Goal: Find specific page/section: Find specific page/section

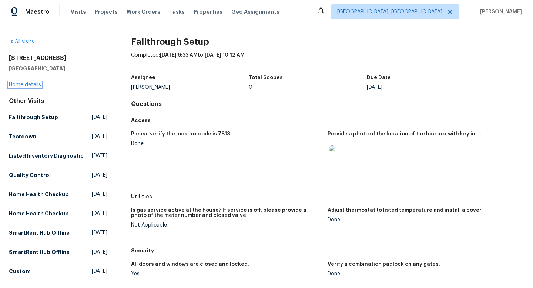
click at [33, 83] on link "Home details" at bounding box center [25, 84] width 32 height 5
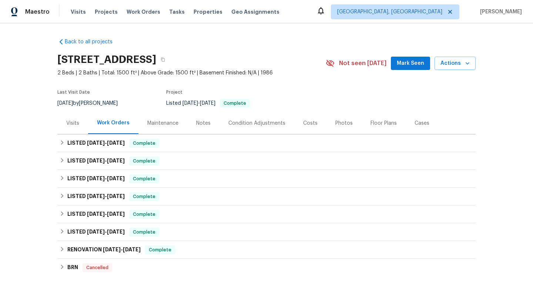
click at [296, 123] on div "Costs" at bounding box center [310, 123] width 32 height 22
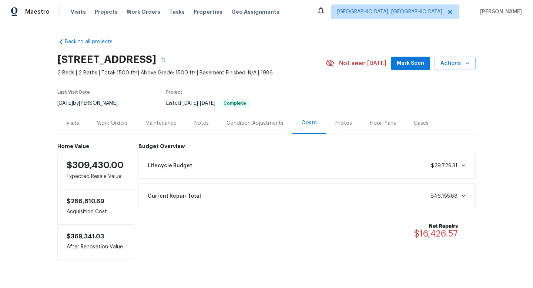
click at [108, 117] on div "Work Orders" at bounding box center [112, 123] width 49 height 22
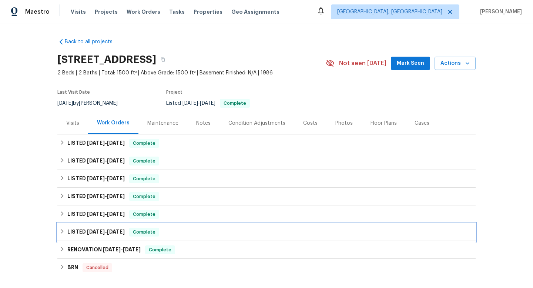
click at [246, 232] on div "LISTED [DATE] - [DATE] Complete" at bounding box center [267, 232] width 414 height 9
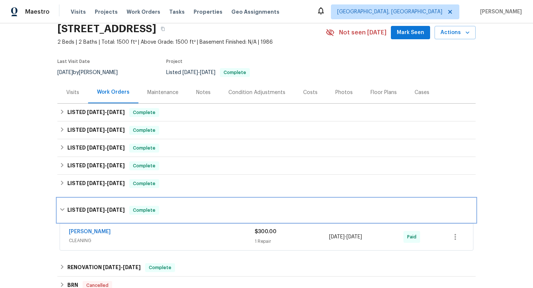
scroll to position [43, 0]
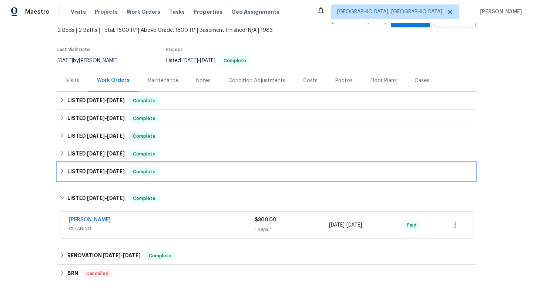
click at [251, 174] on div "LISTED [DATE] - [DATE] Complete" at bounding box center [267, 171] width 414 height 9
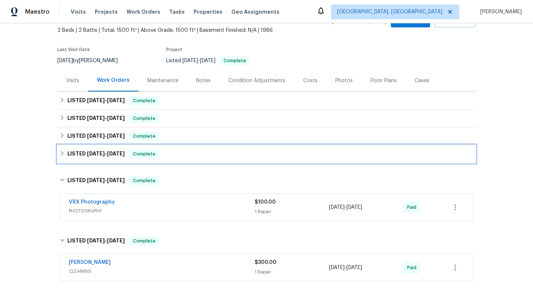
click at [254, 149] on div "LISTED [DATE] - [DATE] Complete" at bounding box center [266, 154] width 418 height 18
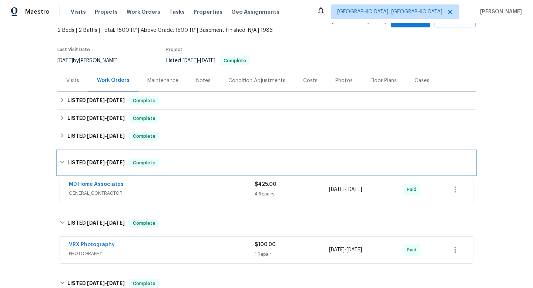
click at [249, 169] on div "LISTED [DATE] - [DATE] Complete" at bounding box center [266, 163] width 418 height 24
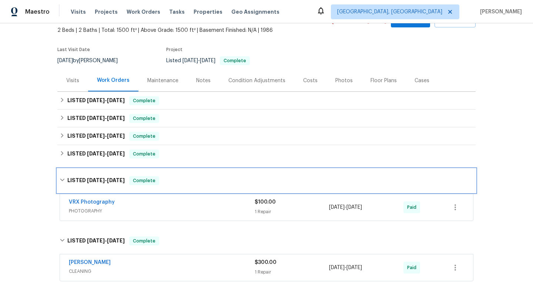
click at [244, 179] on div "LISTED [DATE] - [DATE] Complete" at bounding box center [267, 180] width 414 height 9
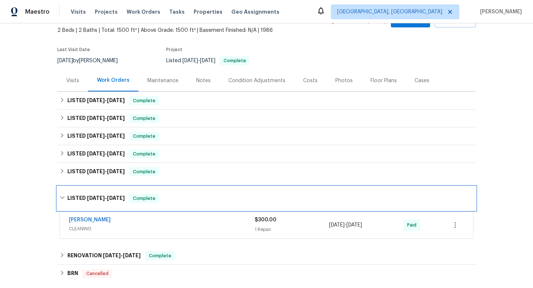
click at [237, 199] on div "LISTED [DATE] - [DATE] Complete" at bounding box center [267, 198] width 414 height 9
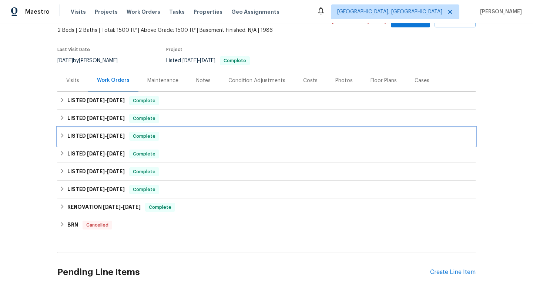
click at [218, 135] on div "LISTED [DATE] - [DATE] Complete" at bounding box center [267, 136] width 414 height 9
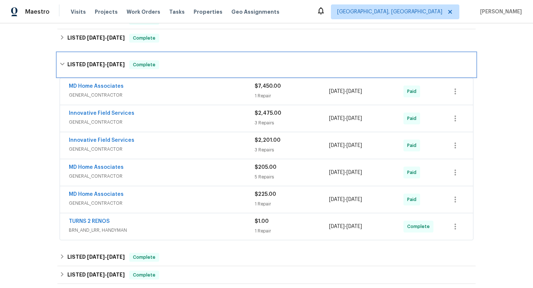
scroll to position [123, 0]
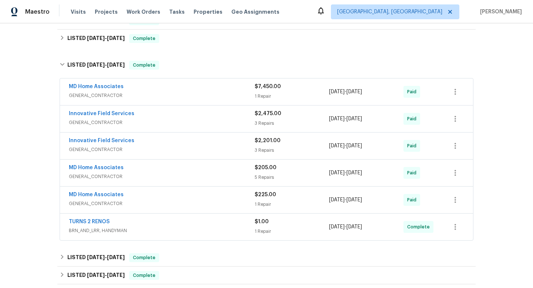
click at [211, 92] on span "GENERAL_CONTRACTOR" at bounding box center [162, 95] width 186 height 7
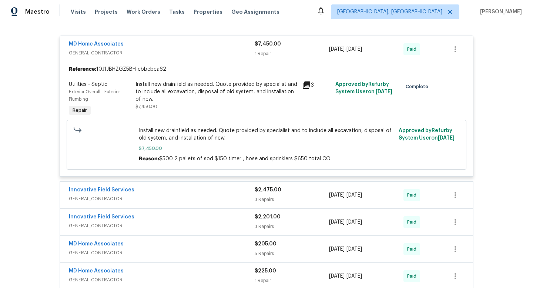
scroll to position [173, 0]
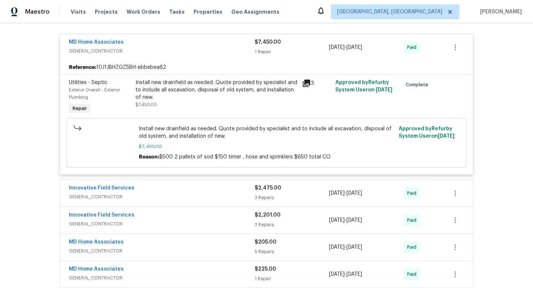
click at [206, 186] on div "Innovative Field Services" at bounding box center [162, 188] width 186 height 9
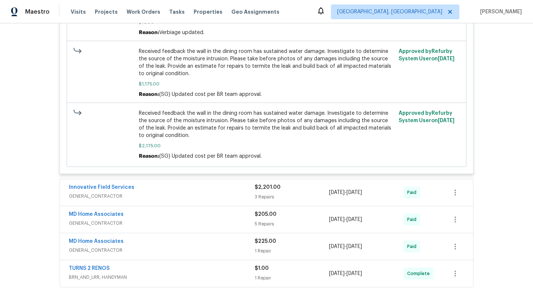
scroll to position [941, 0]
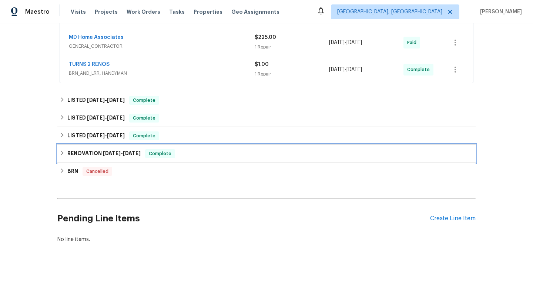
click at [212, 151] on div "RENOVATION [DATE] - [DATE] Complete" at bounding box center [267, 153] width 414 height 9
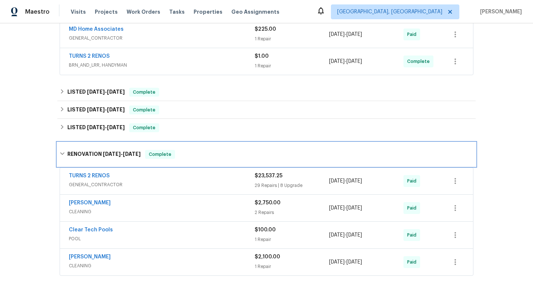
scroll to position [944, 0]
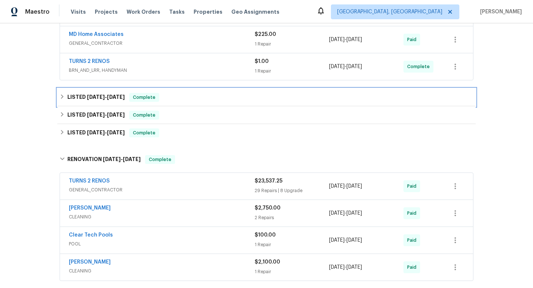
click at [204, 93] on div "LISTED [DATE] - [DATE] Complete" at bounding box center [267, 97] width 414 height 9
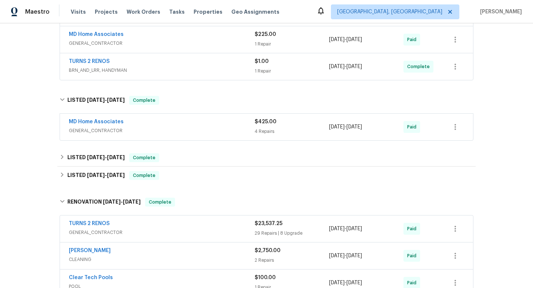
click at [230, 127] on span "GENERAL_CONTRACTOR" at bounding box center [162, 130] width 186 height 7
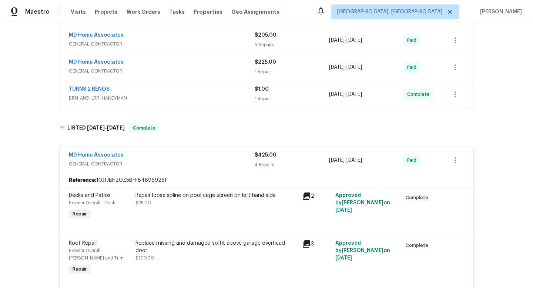
scroll to position [916, 0]
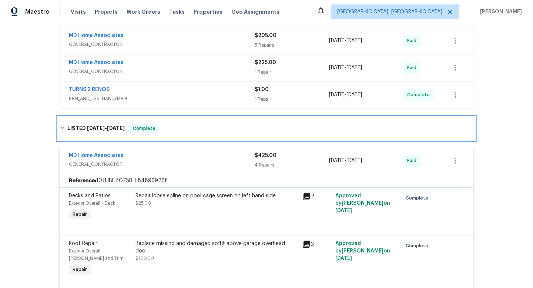
click at [107, 126] on span "[DATE]" at bounding box center [116, 128] width 18 height 5
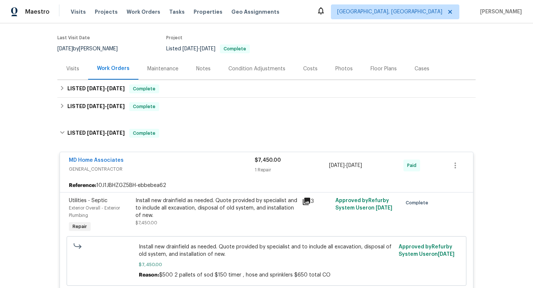
scroll to position [0, 0]
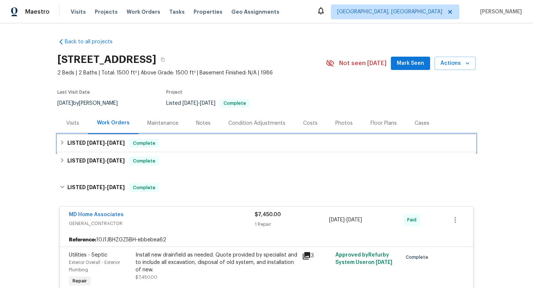
click at [95, 142] on span "[DATE]" at bounding box center [96, 142] width 18 height 5
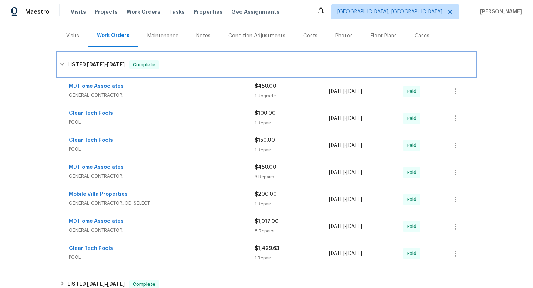
scroll to position [89, 0]
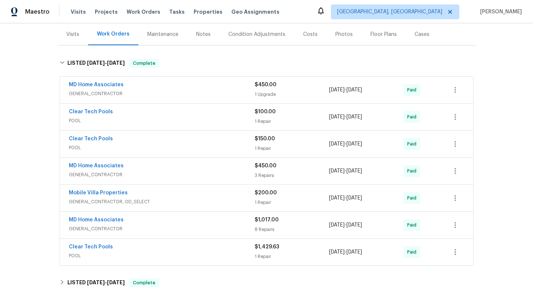
click at [75, 41] on div "Visits" at bounding box center [72, 34] width 31 height 22
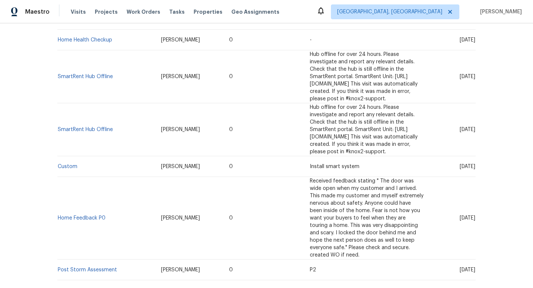
scroll to position [297, 0]
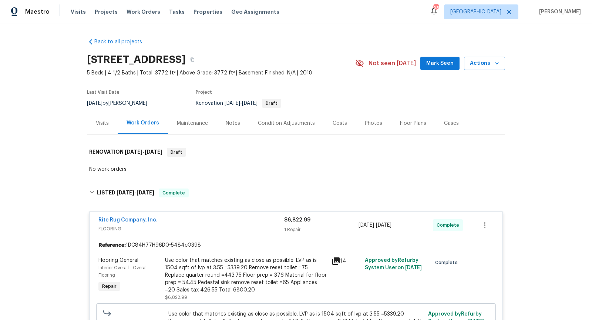
scroll to position [82, 0]
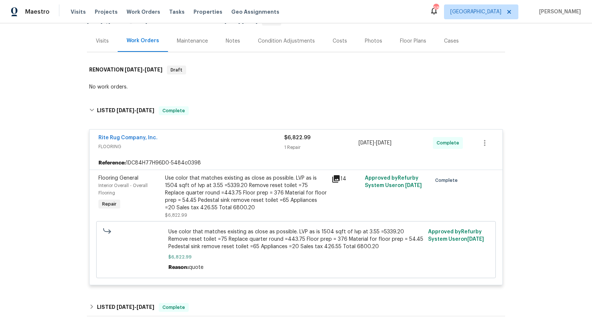
click at [107, 38] on div "Visits" at bounding box center [102, 40] width 13 height 7
